Goal: Task Accomplishment & Management: Use online tool/utility

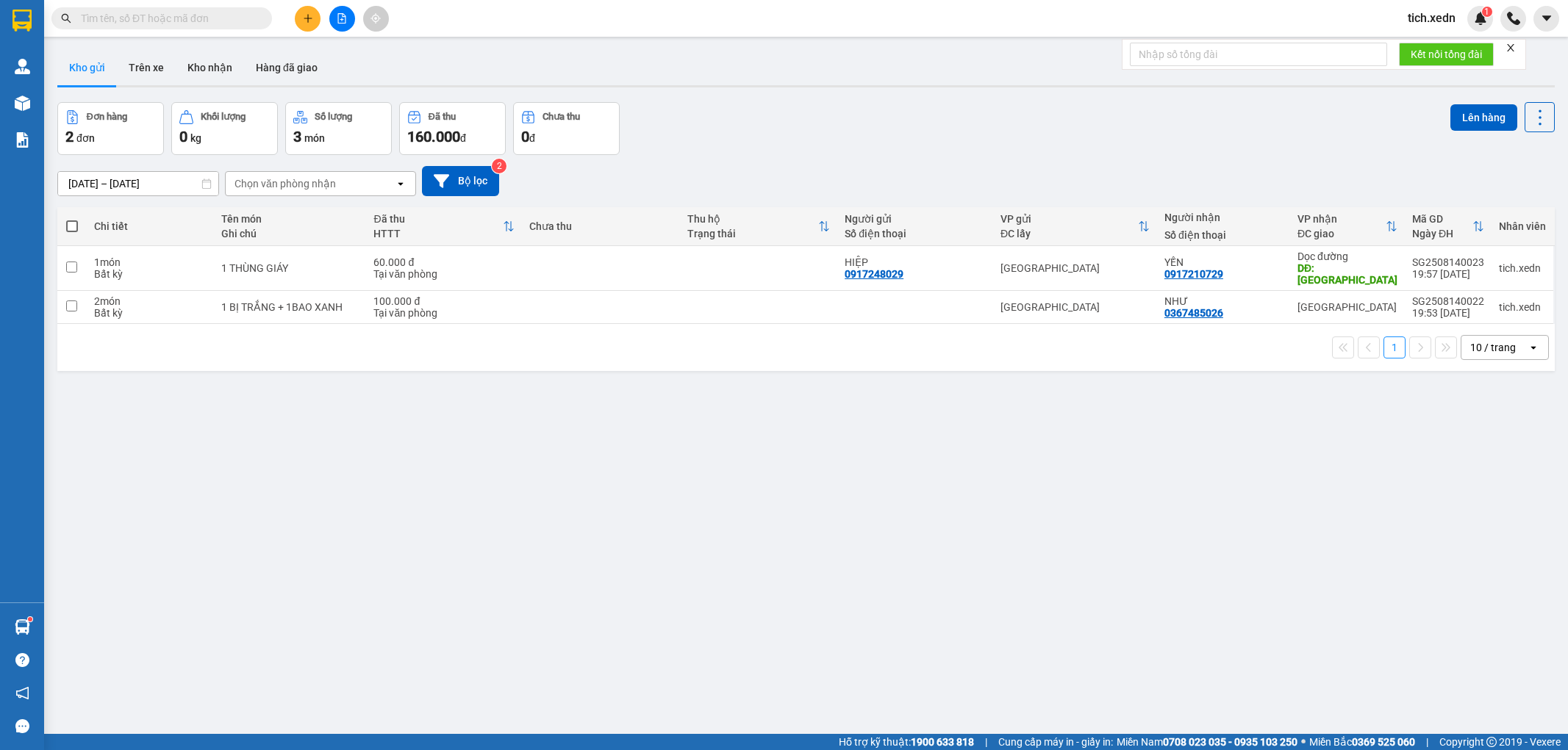
click at [68, 228] on span at bounding box center [72, 226] width 12 height 12
click at [72, 219] on input "checkbox" at bounding box center [72, 219] width 0 height 0
checkbox input "true"
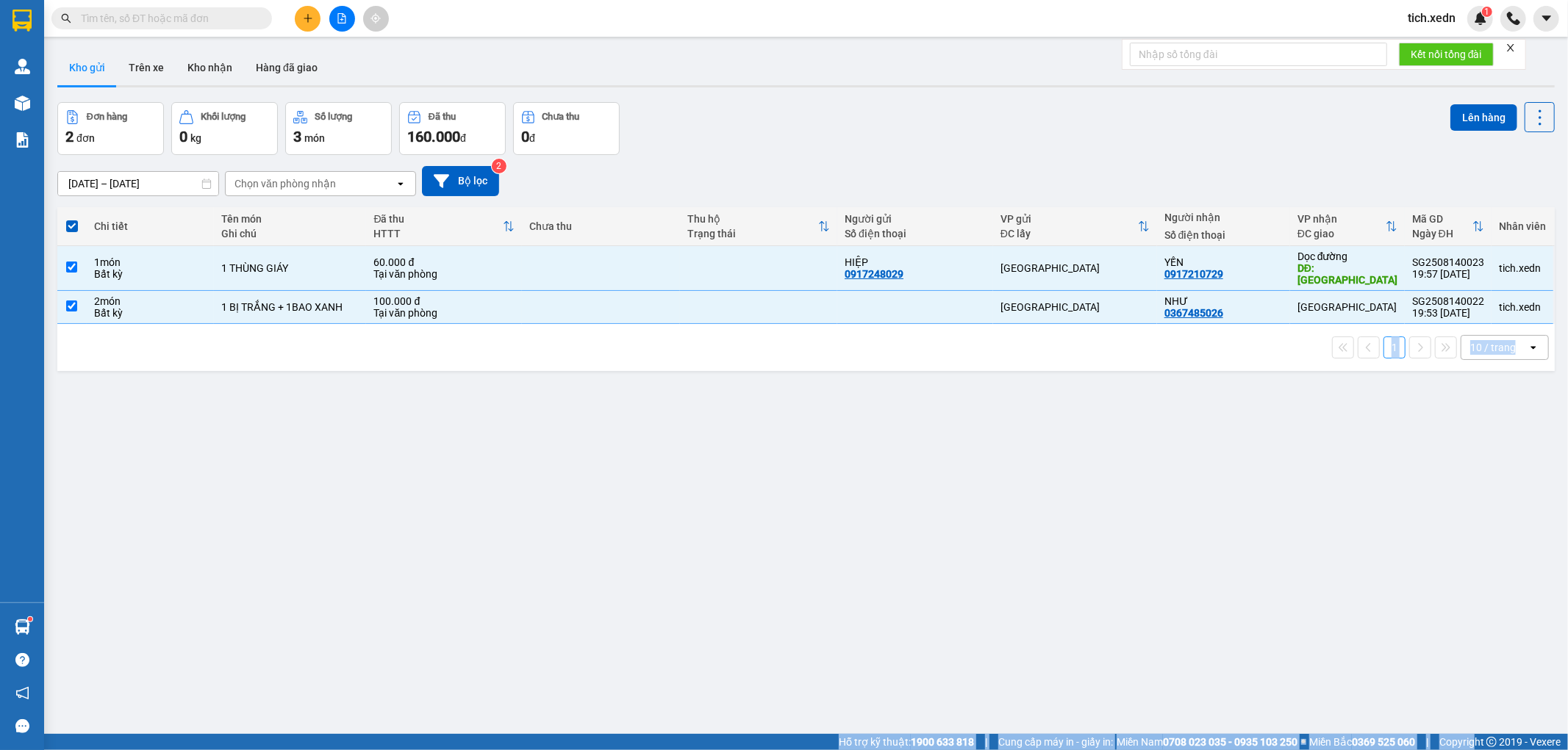
click at [1468, 112] on button "Lên hàng" at bounding box center [1483, 117] width 67 height 27
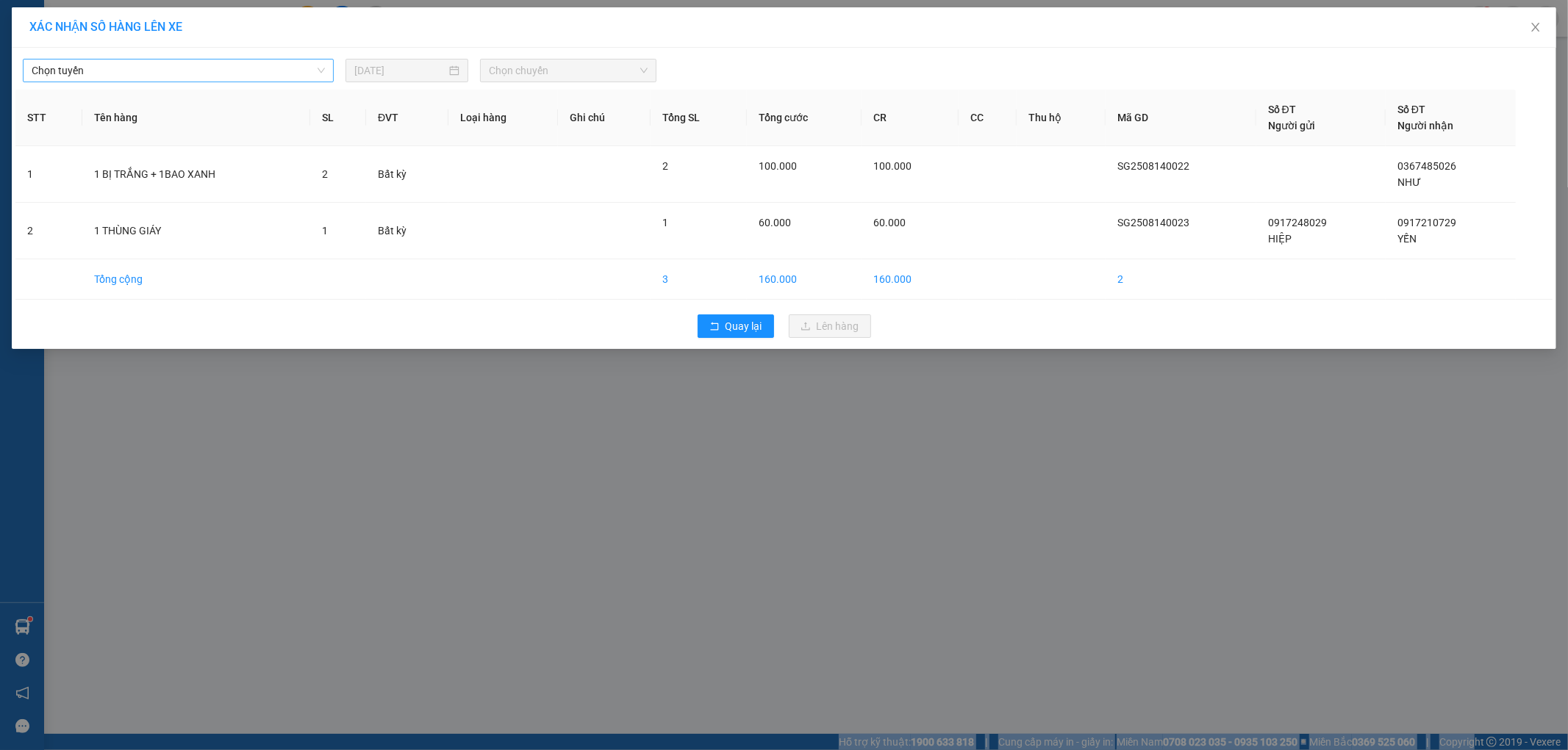
click at [218, 70] on span "Chọn tuyến" at bounding box center [178, 70] width 293 height 22
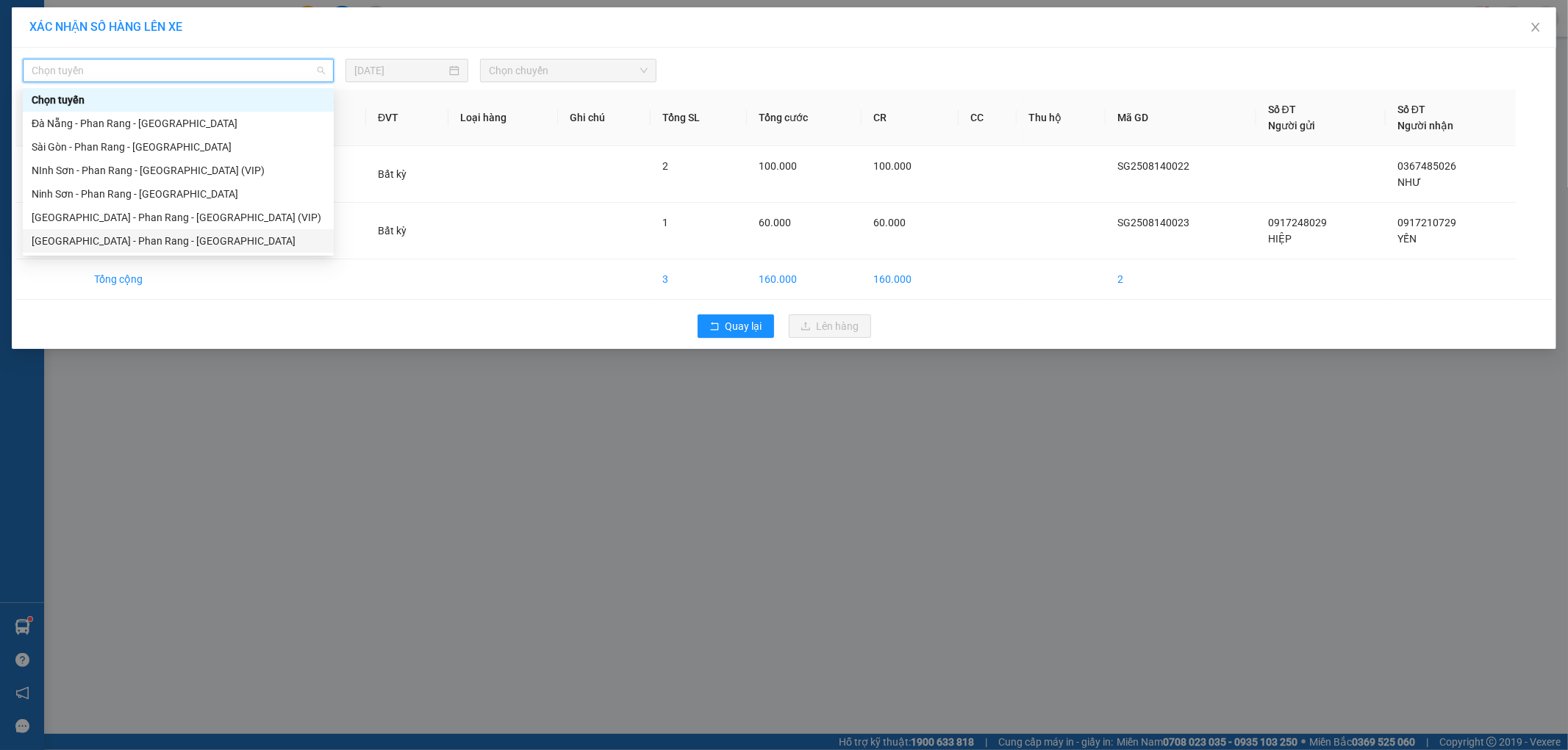
click at [184, 233] on div "[GEOGRAPHIC_DATA] - Phan Rang - [GEOGRAPHIC_DATA]" at bounding box center [178, 241] width 293 height 16
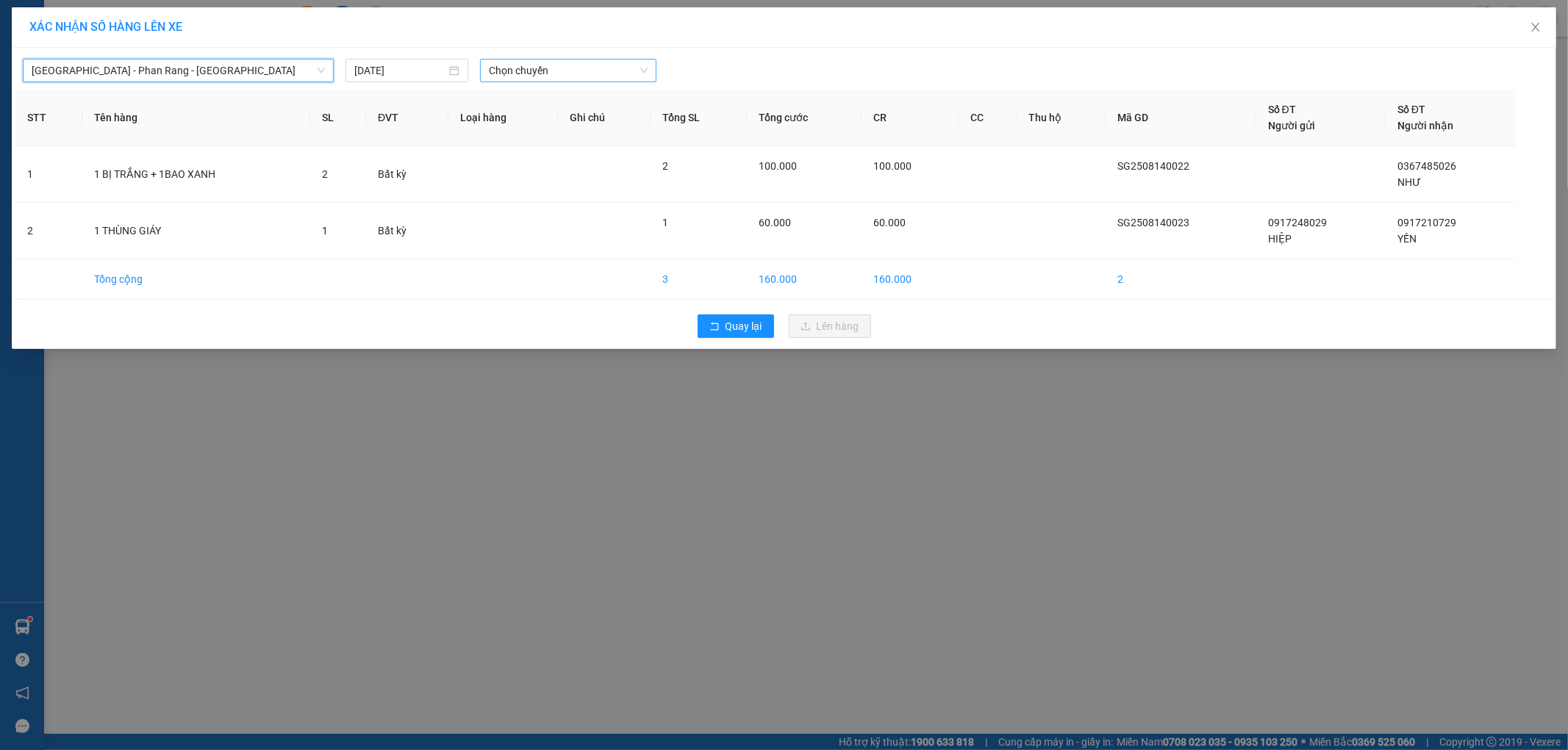
click at [552, 70] on span "Chọn chuyến" at bounding box center [568, 70] width 159 height 22
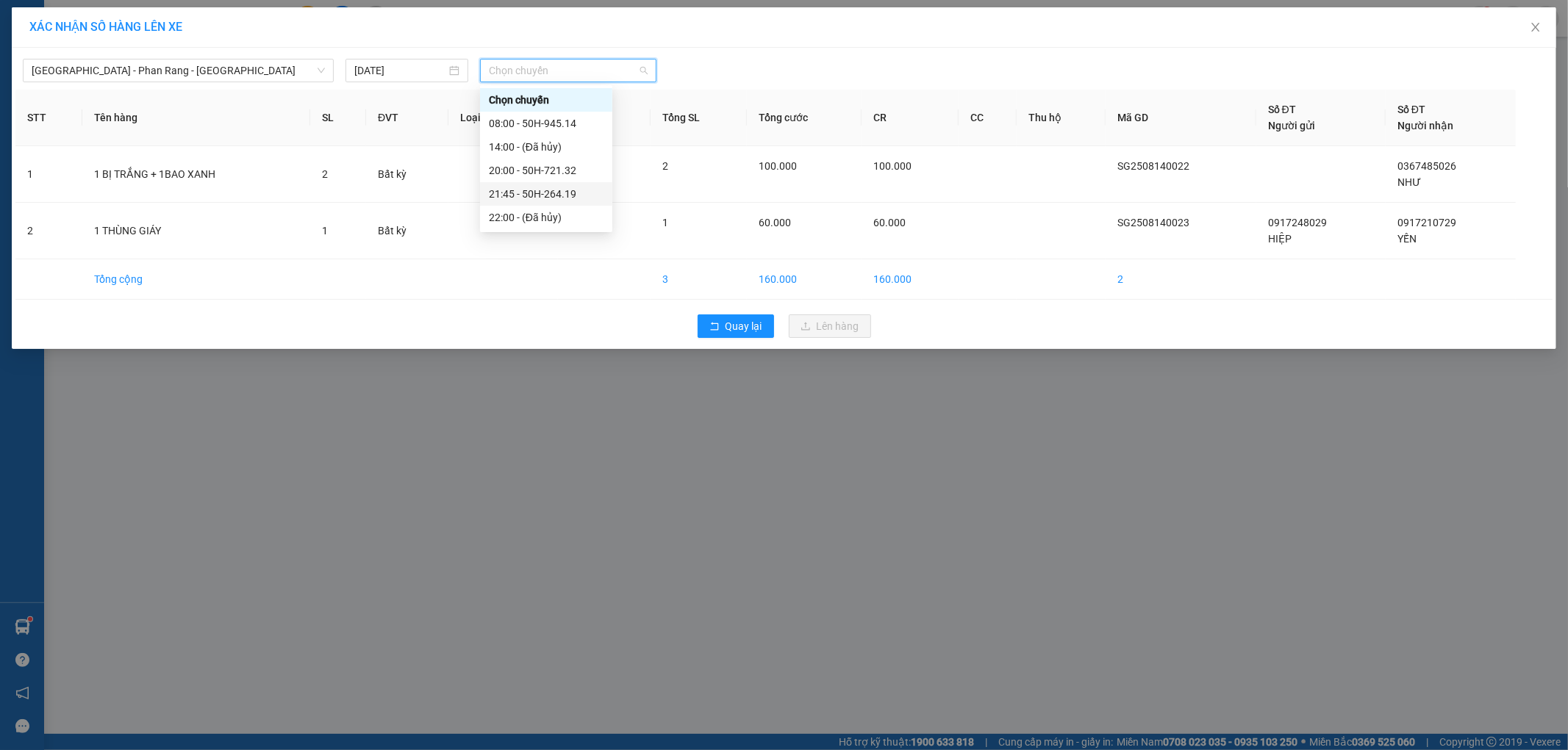
click at [574, 186] on div "21:45 - 50H-264.19" at bounding box center [545, 194] width 114 height 16
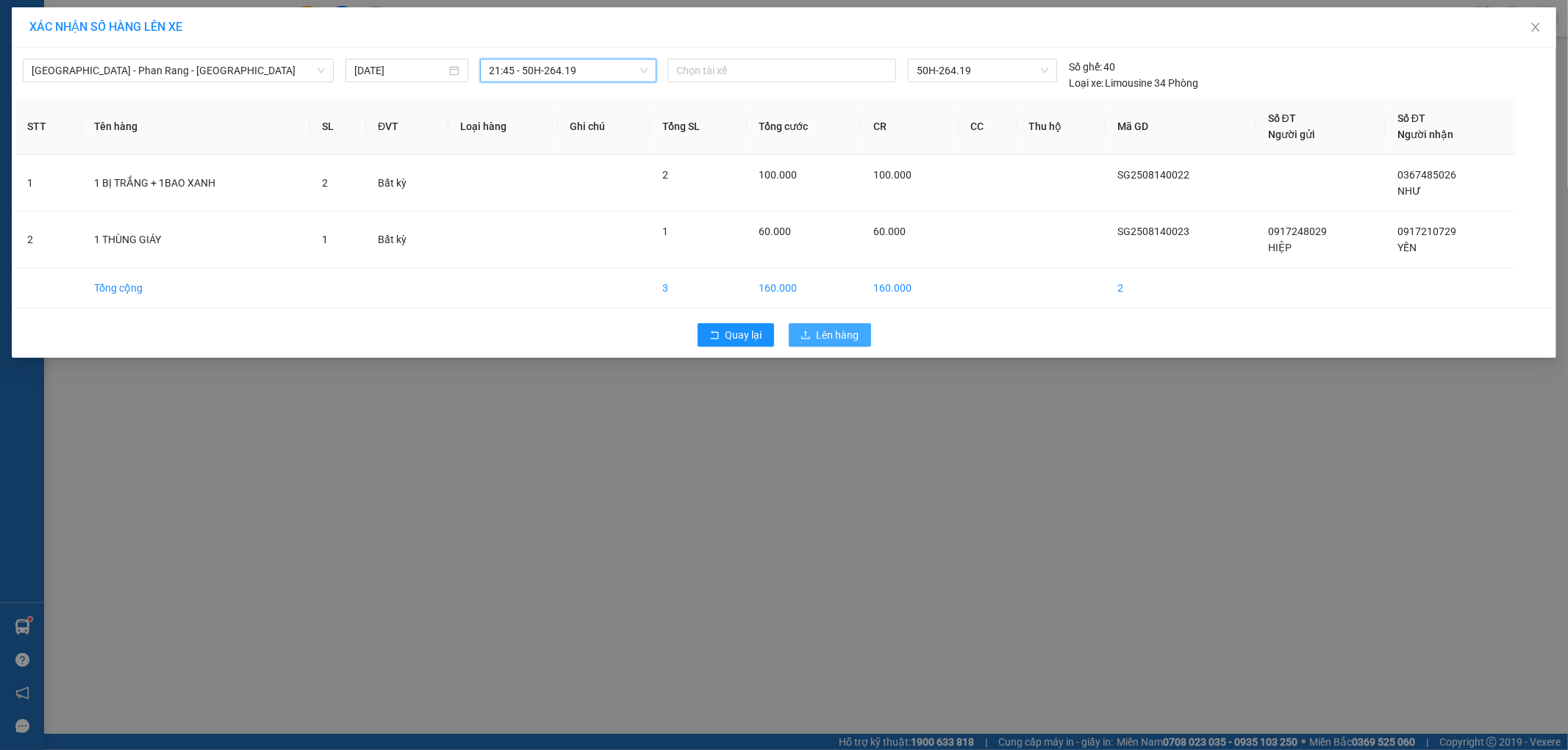
click at [831, 323] on button "Lên hàng" at bounding box center [830, 335] width 83 height 23
drag, startPoint x: 831, startPoint y: 320, endPoint x: 831, endPoint y: 335, distance: 15.0
click at [831, 324] on div "Quay lại Lên hàng" at bounding box center [784, 335] width 1536 height 38
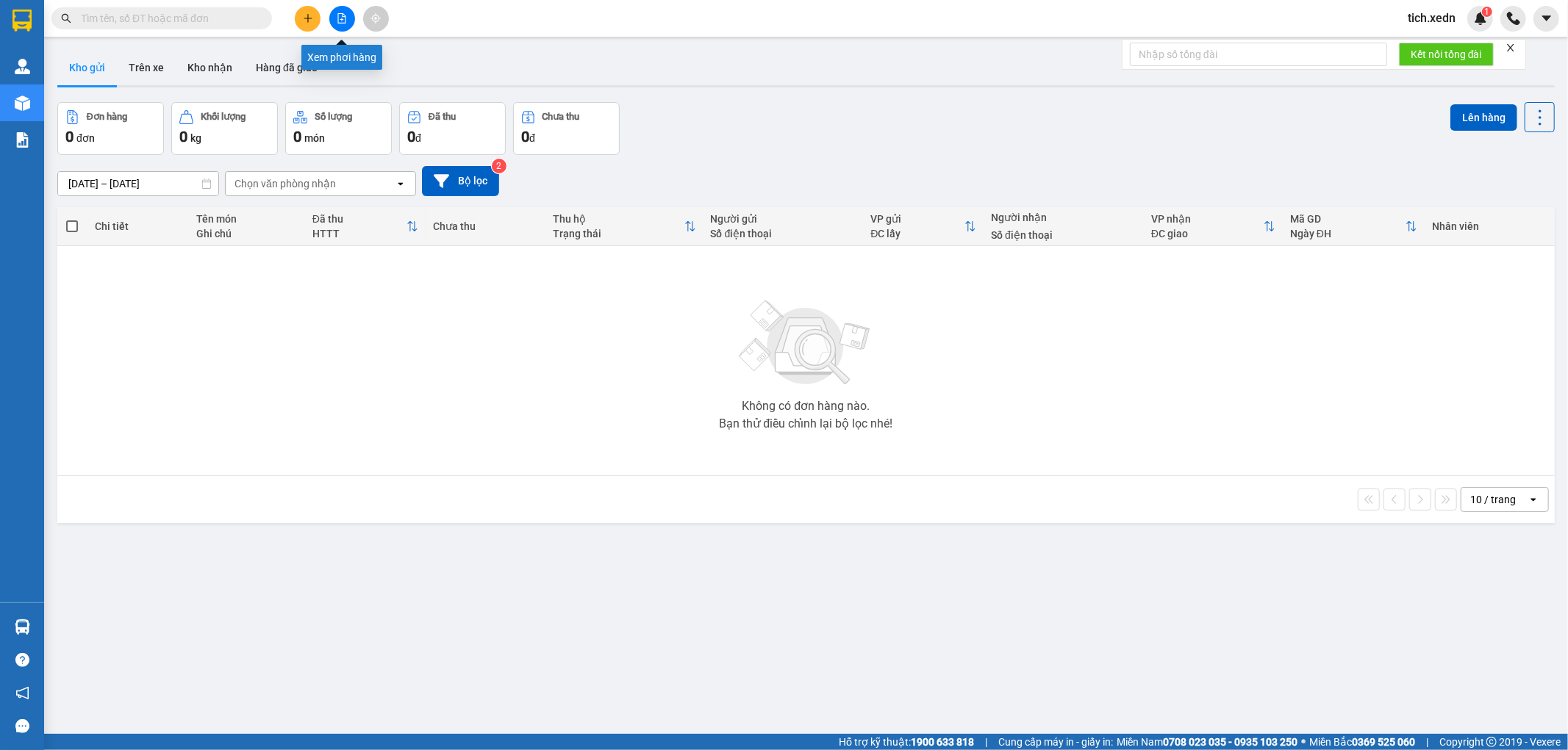
click at [340, 17] on icon "file-add" at bounding box center [341, 18] width 11 height 11
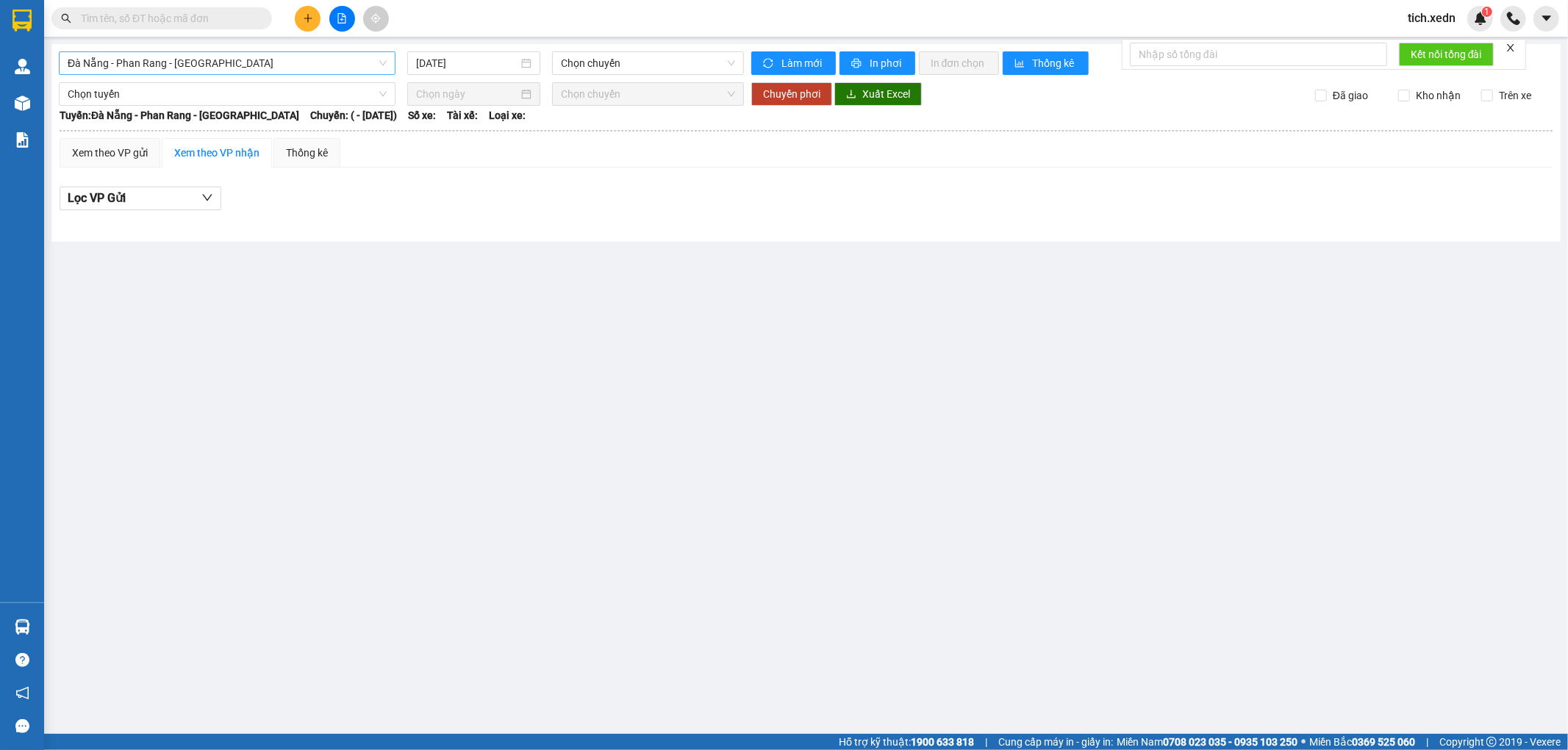
click at [250, 66] on span "Đà Nẵng - Phan Rang - [GEOGRAPHIC_DATA]" at bounding box center [227, 62] width 319 height 22
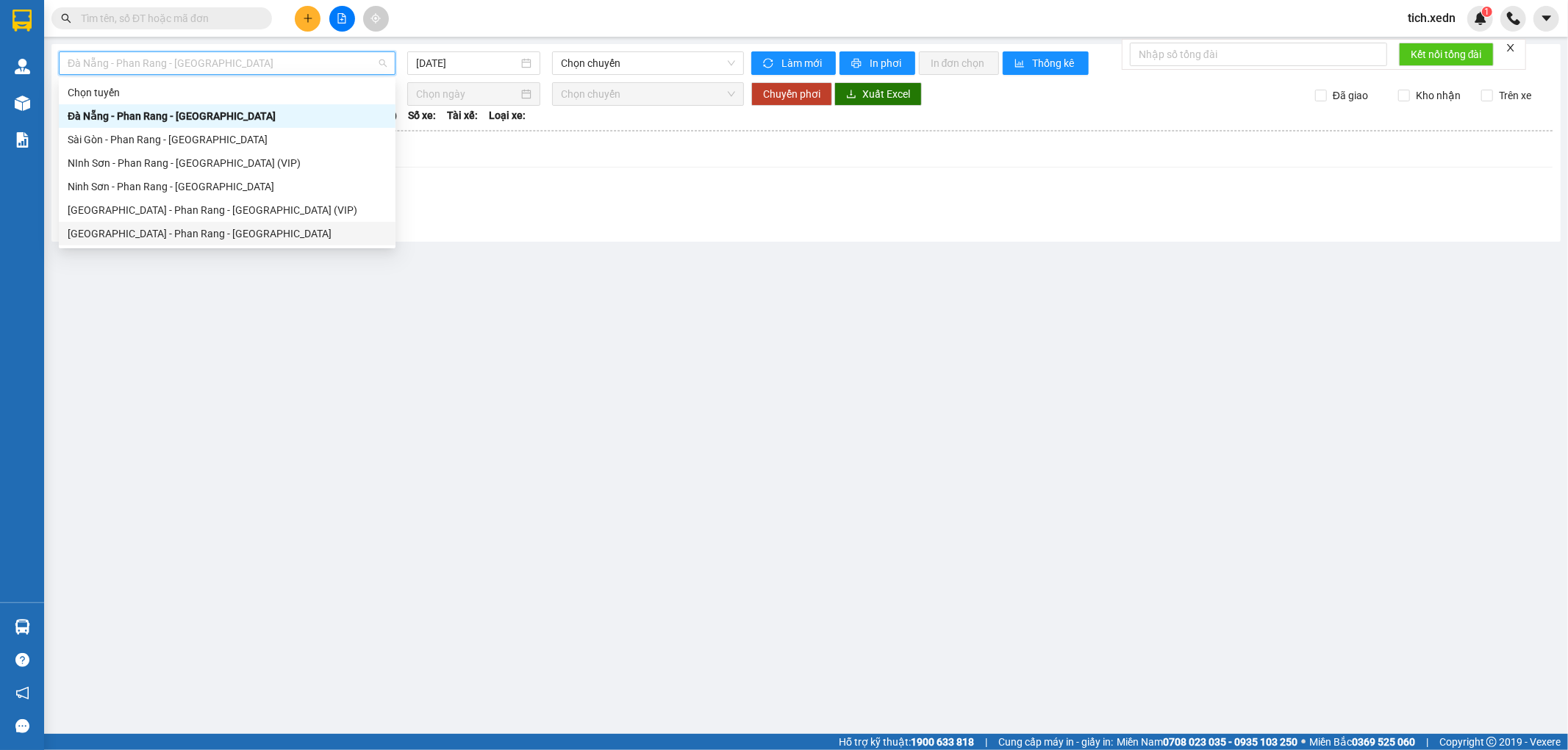
click at [238, 229] on div "[GEOGRAPHIC_DATA] - Phan Rang - [GEOGRAPHIC_DATA]" at bounding box center [227, 233] width 319 height 16
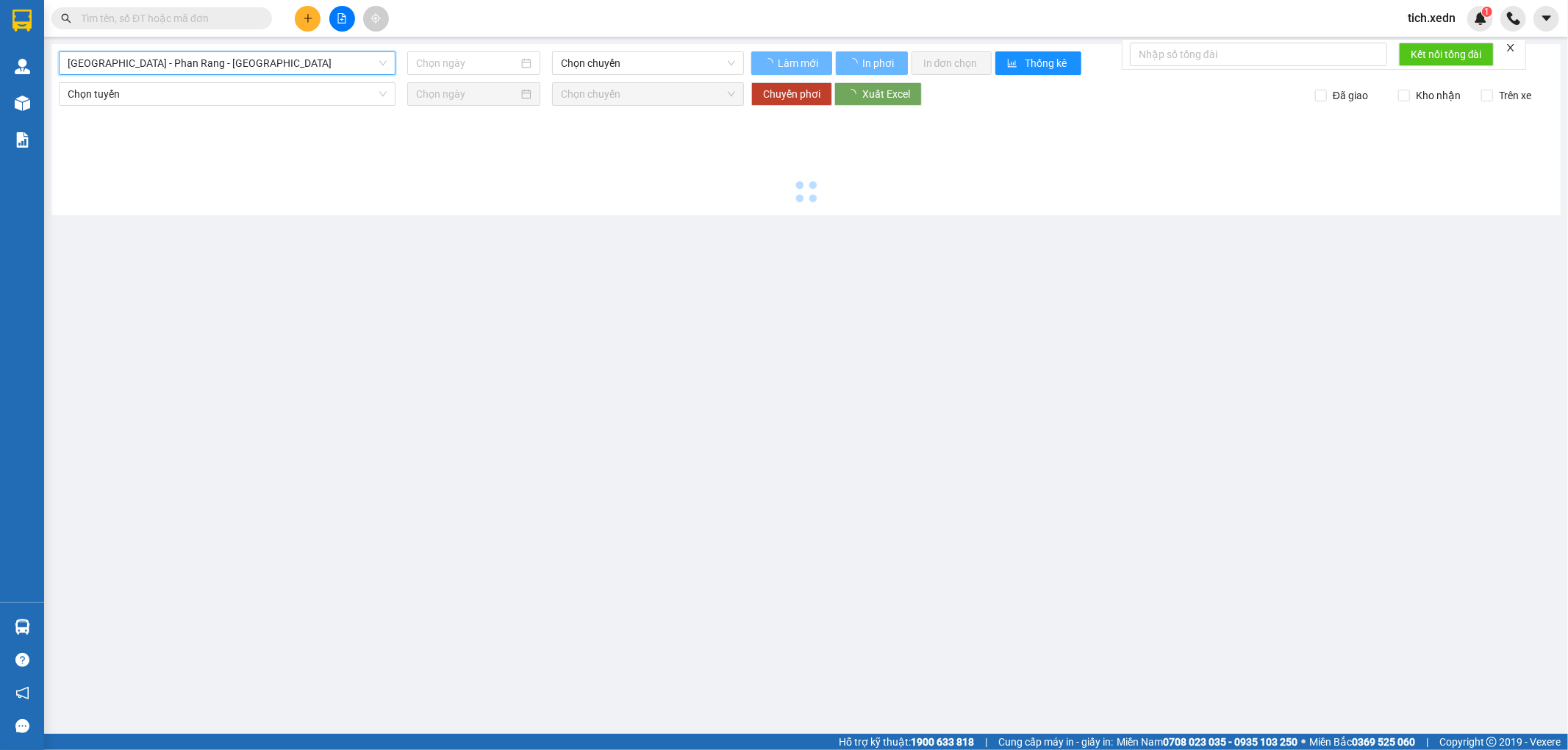
type input "[DATE]"
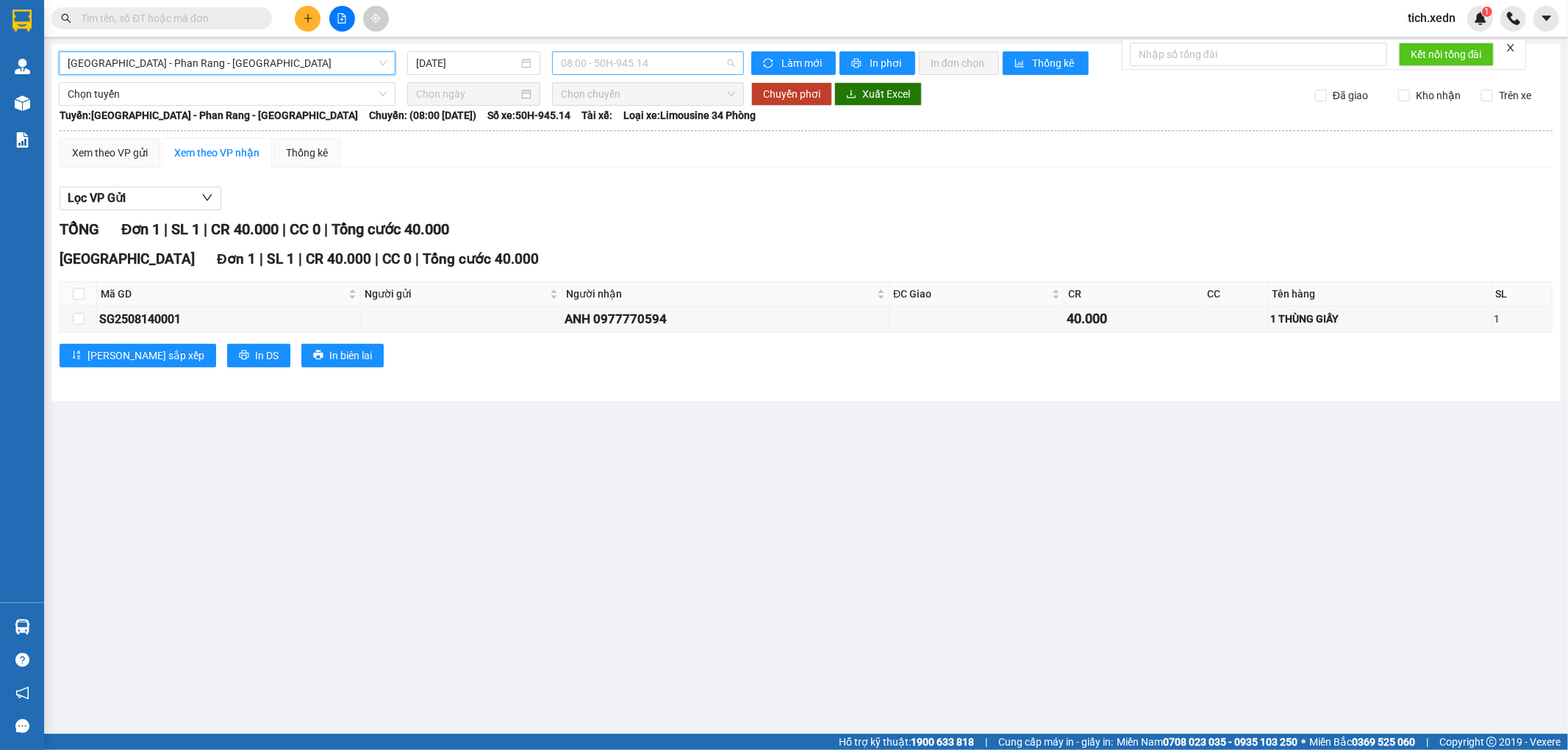
click at [581, 56] on span "08:00 - 50H-945.14" at bounding box center [647, 62] width 173 height 22
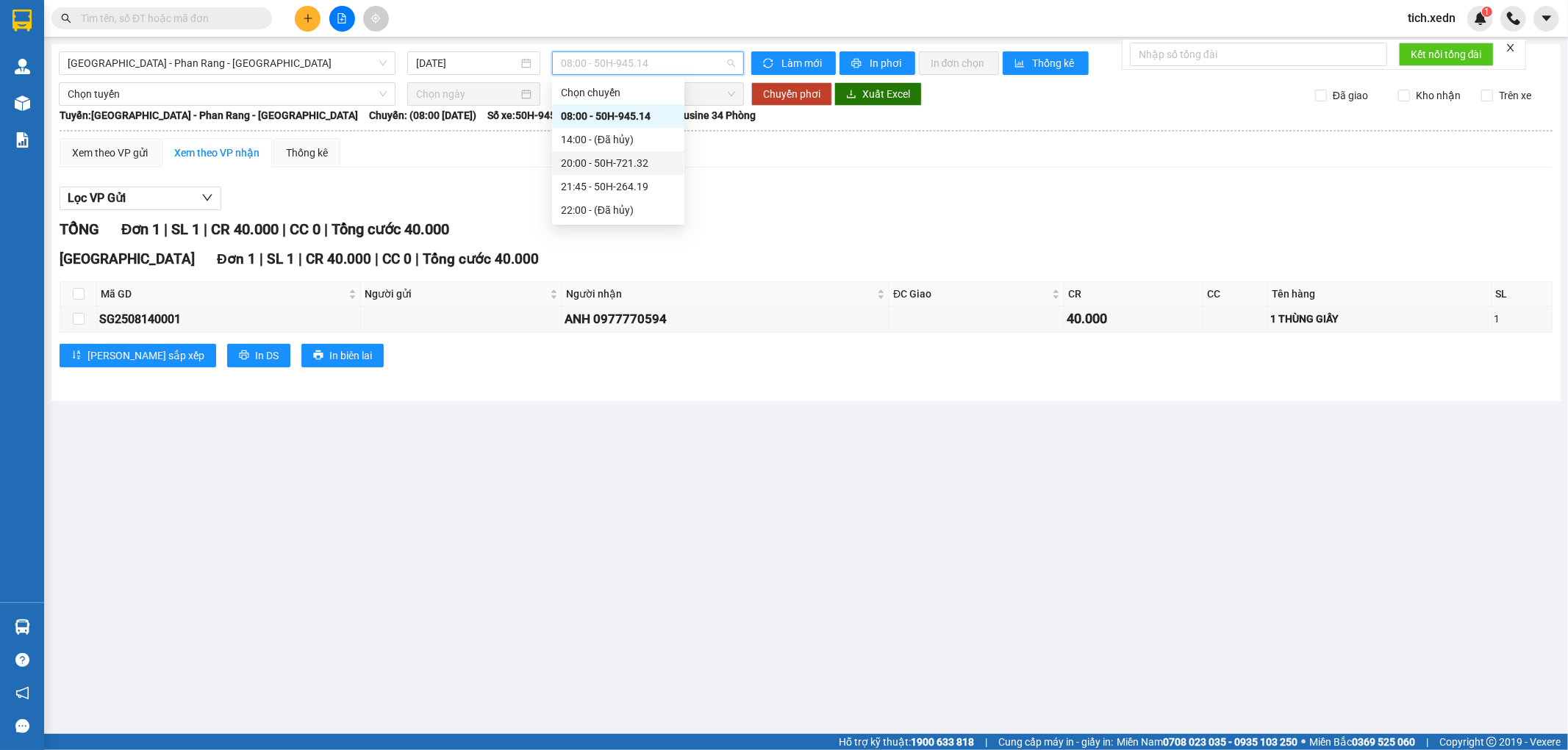
click at [605, 153] on div "20:00 - 50H-721.32" at bounding box center [617, 163] width 132 height 23
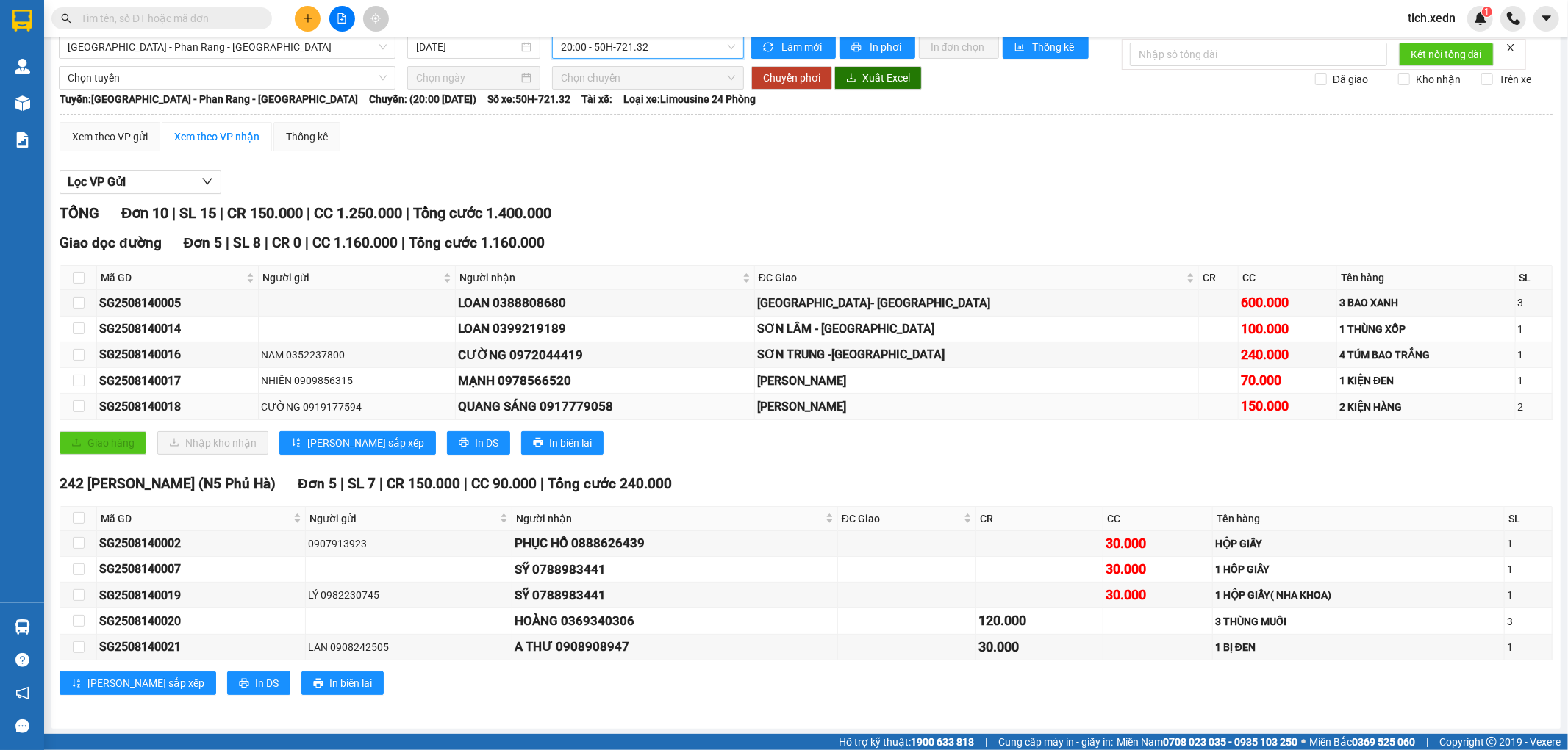
scroll to position [19, 0]
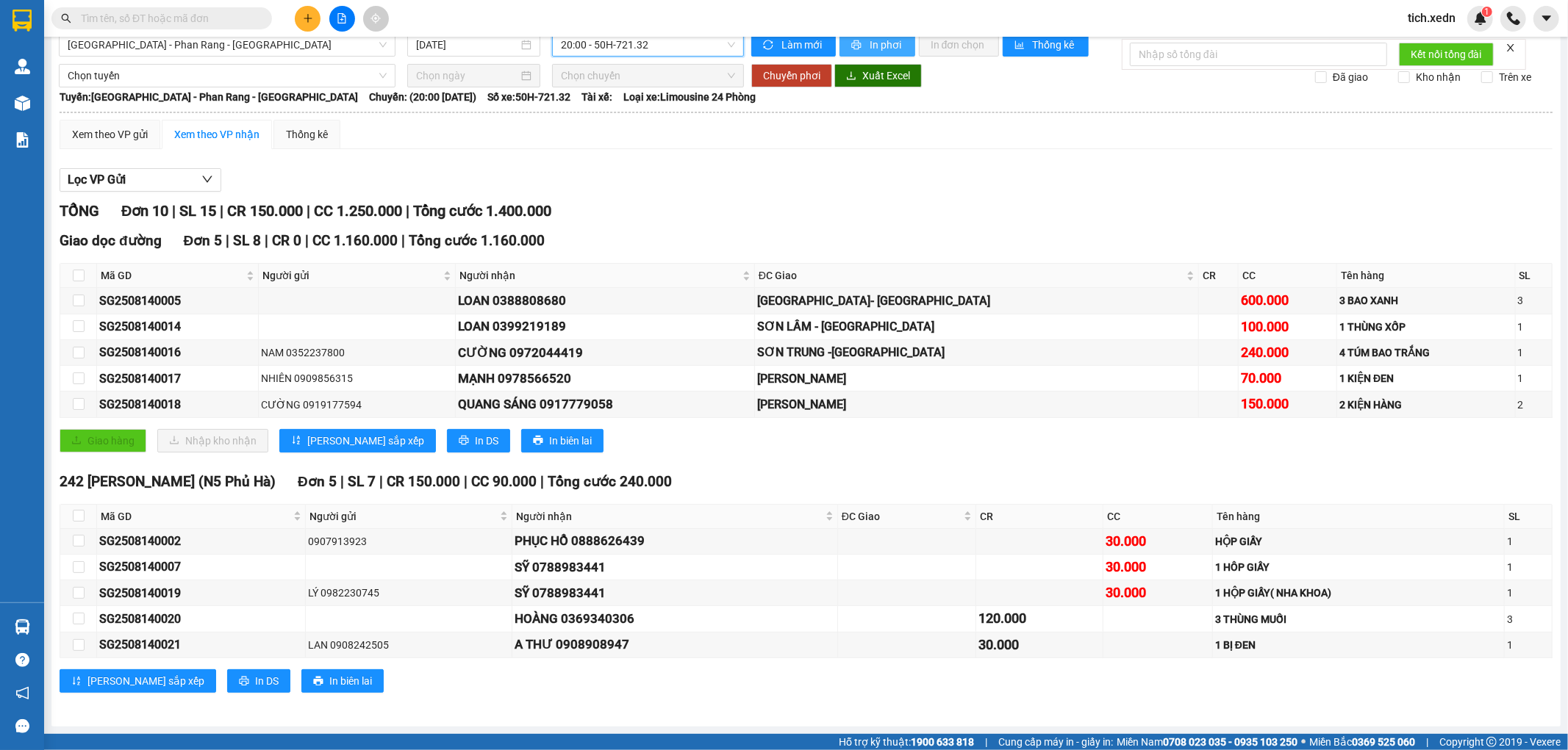
click at [873, 45] on span "In phơi" at bounding box center [887, 45] width 34 height 16
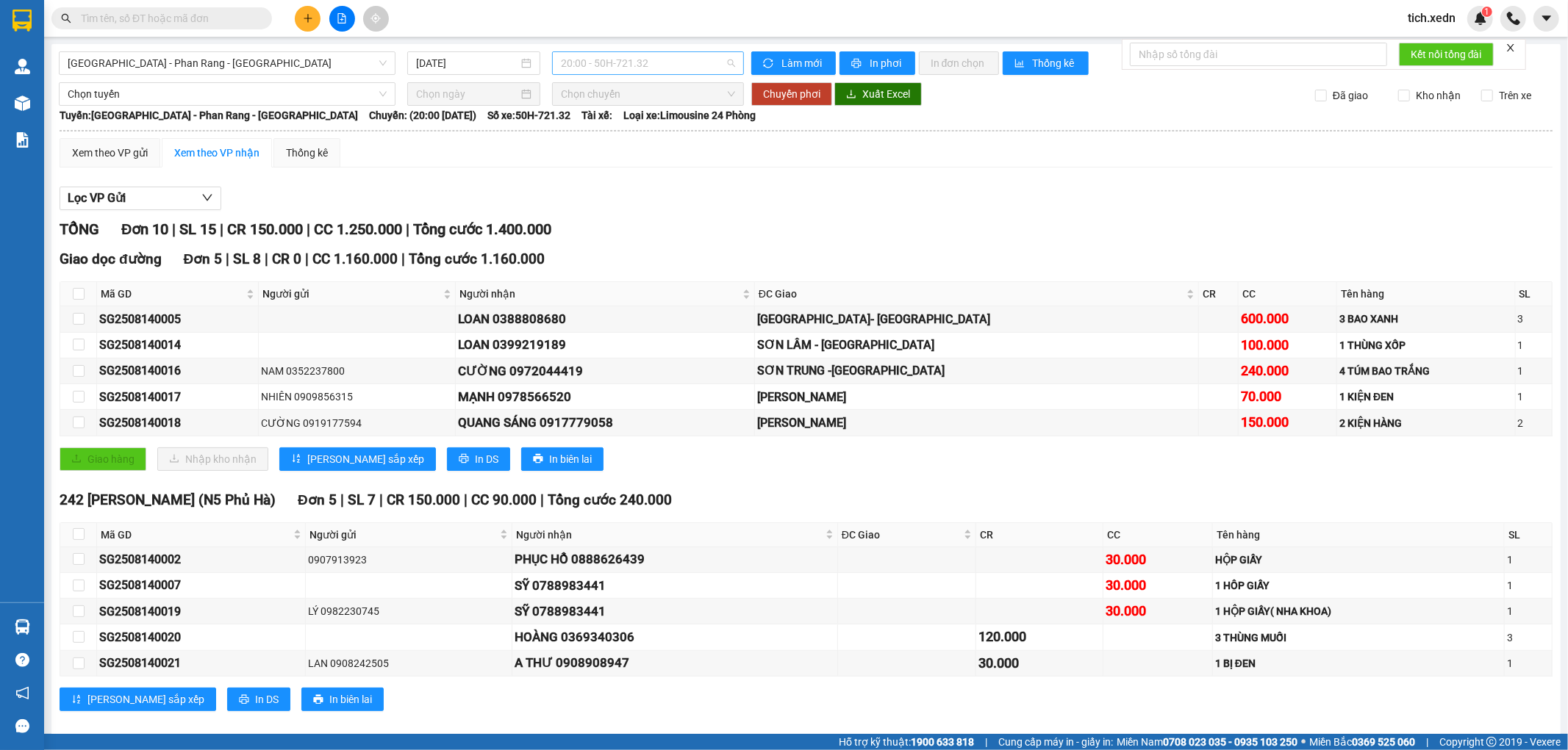
click at [617, 63] on span "20:00 - 50H-721.32" at bounding box center [647, 62] width 173 height 22
click at [626, 186] on div "21:45 - 50H-264.19" at bounding box center [613, 186] width 114 height 16
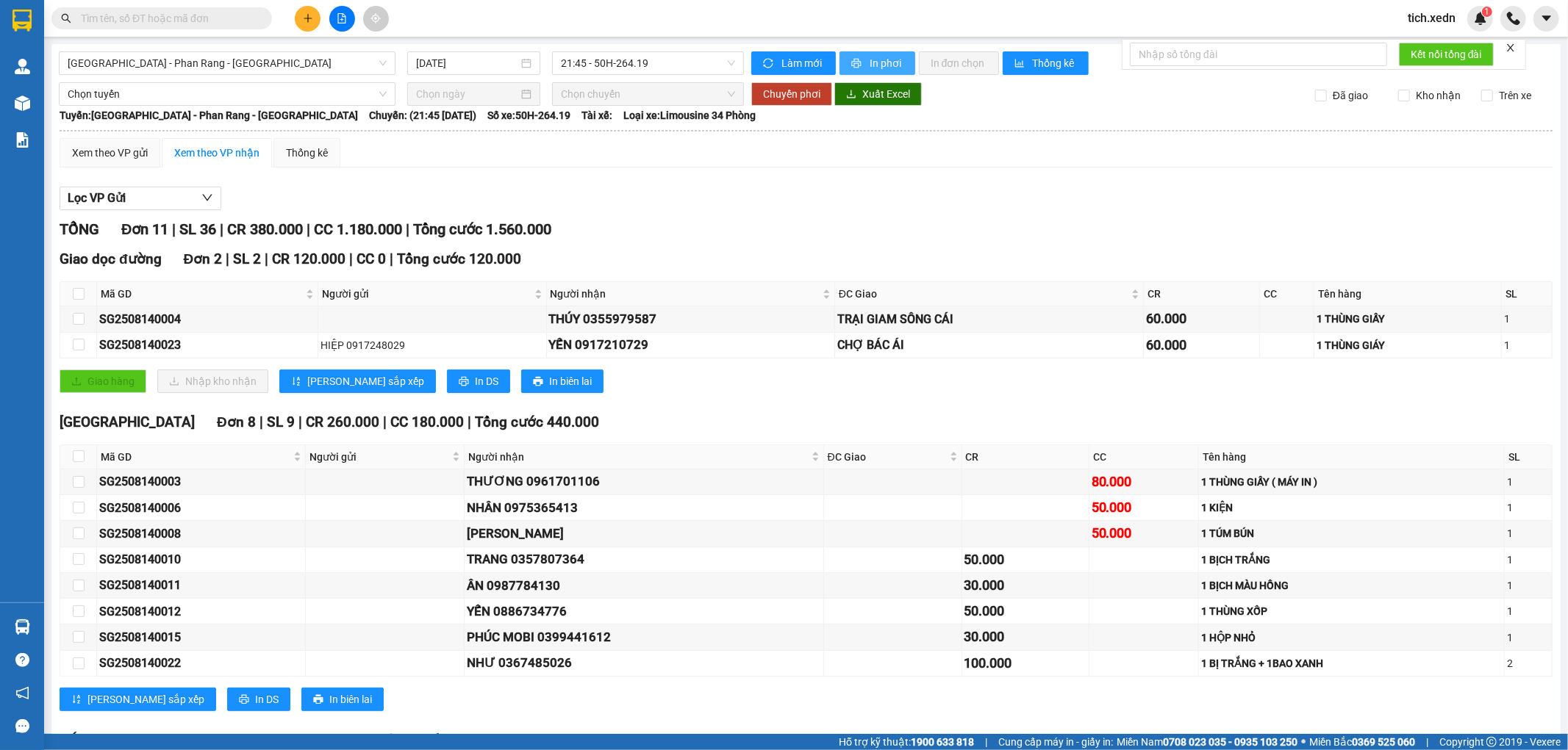
click at [854, 62] on icon "printer" at bounding box center [856, 64] width 10 height 10
